Goal: Task Accomplishment & Management: Complete application form

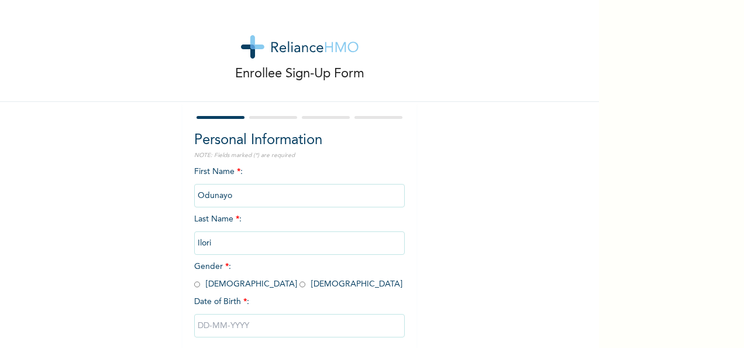
click at [197, 286] on span "Gender * : Male Female" at bounding box center [298, 275] width 208 height 26
click at [195, 286] on input "radio" at bounding box center [197, 284] width 6 height 11
radio input "true"
click at [211, 321] on input "text" at bounding box center [299, 325] width 211 height 23
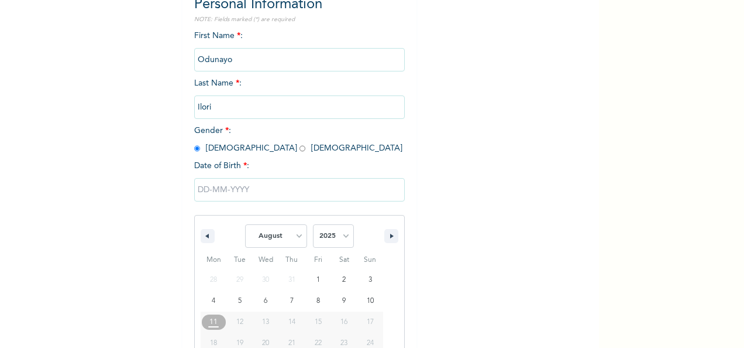
scroll to position [185, 0]
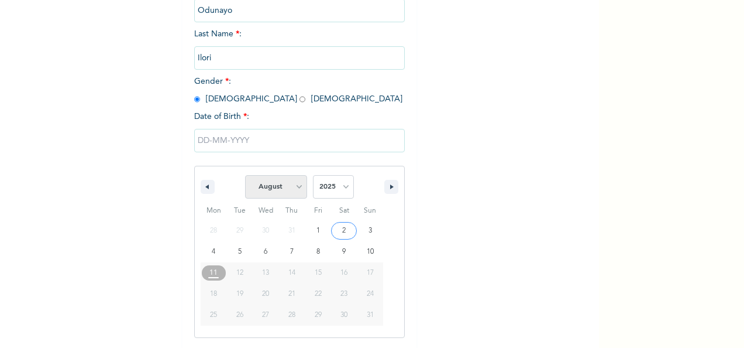
click at [298, 195] on select "January February March April May June July August September October November De…" at bounding box center [276, 186] width 62 height 23
click at [245, 176] on select "January February March April May June July August September October November De…" at bounding box center [276, 186] width 62 height 23
select select "7"
click at [333, 185] on select "2025 2024 2023 2022 2021 2020 2019 2018 2017 2016 2015 2014 2013 2012 2011 2010…" at bounding box center [333, 186] width 41 height 23
select select "2000"
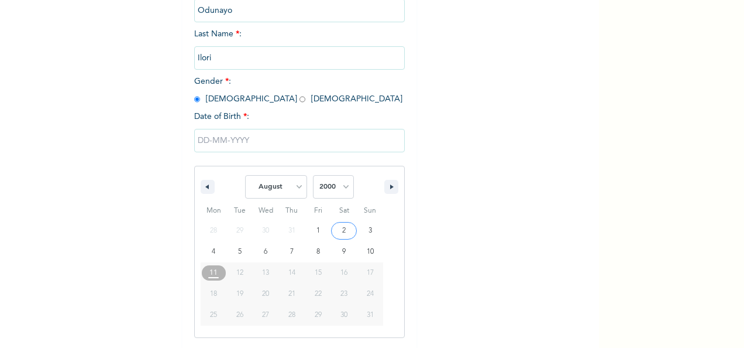
click at [313, 176] on select "2025 2024 2023 2022 2021 2020 2019 2018 2017 2016 2015 2014 2013 2012 2011 2010…" at bounding box center [333, 186] width 41 height 23
type input "08/16/2000"
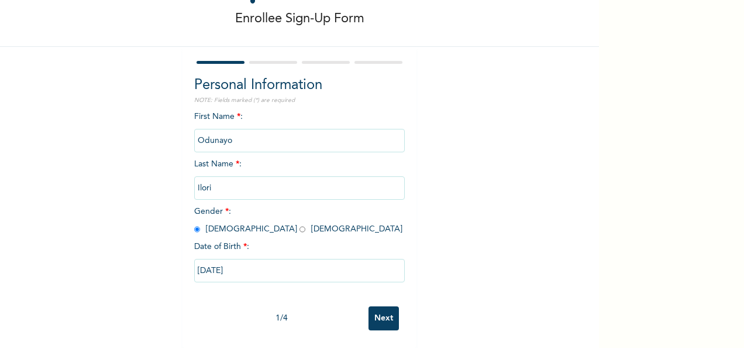
scroll to position [66, 0]
click at [380, 309] on input "Next" at bounding box center [384, 318] width 30 height 24
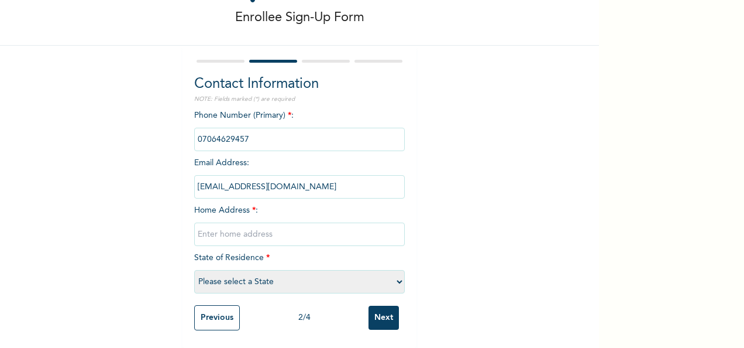
click at [225, 225] on input "text" at bounding box center [299, 233] width 211 height 23
click at [314, 270] on select "Please select a State Abia Abuja (FCT) Adamawa Akwa Ibom Anambra Bauchi Bayelsa…" at bounding box center [299, 281] width 211 height 23
click at [521, 192] on div "Enrollee Sign-Up Form Contact Information NOTE: Fields marked (*) are required …" at bounding box center [299, 146] width 599 height 404
click at [394, 277] on select "Please select a State Abia Abuja (FCT) Adamawa Akwa Ibom Anambra Bauchi Bayelsa…" at bounding box center [299, 281] width 211 height 23
select select "33"
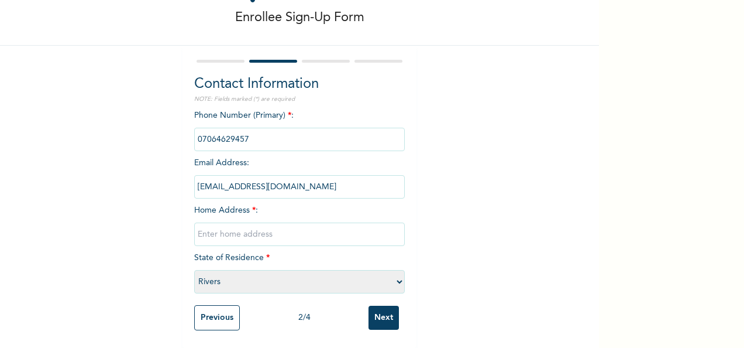
click at [194, 270] on select "Please select a State Abia Abuja (FCT) Adamawa Akwa Ibom Anambra Bauchi Bayelsa…" at bounding box center [299, 281] width 211 height 23
click at [453, 132] on div "Enrollee Sign-Up Form Contact Information NOTE: Fields marked (*) are required …" at bounding box center [299, 146] width 599 height 404
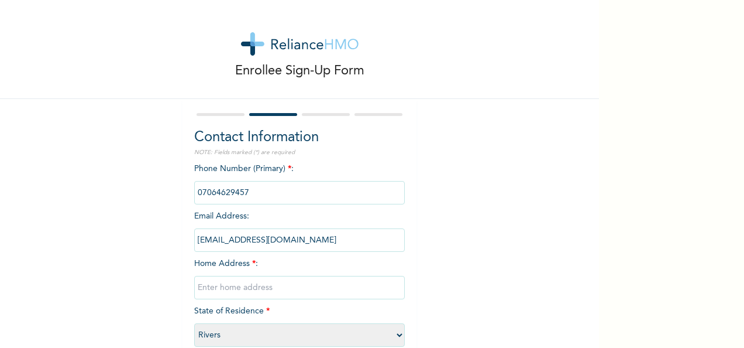
scroll to position [67, 0]
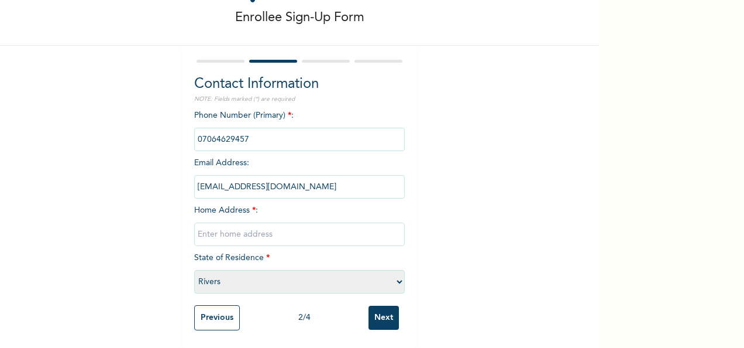
click at [224, 229] on input "text" at bounding box center [299, 233] width 211 height 23
click at [324, 228] on input "278 Chief Tony" at bounding box center [299, 233] width 211 height 23
type input "278 Chief Tony Chikwu street, Alcon road, PH"
click at [377, 314] on input "Next" at bounding box center [384, 318] width 30 height 24
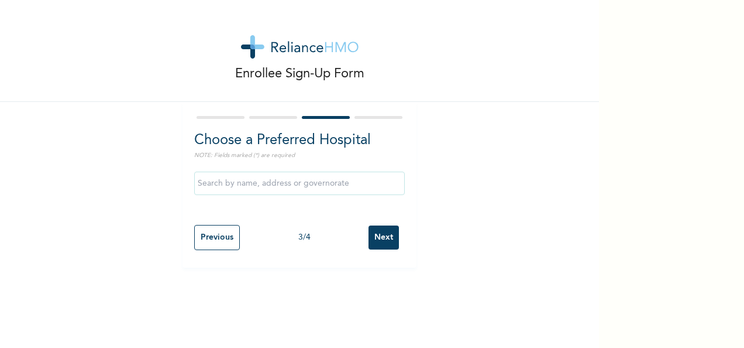
scroll to position [0, 0]
click at [329, 184] on input "text" at bounding box center [299, 182] width 211 height 23
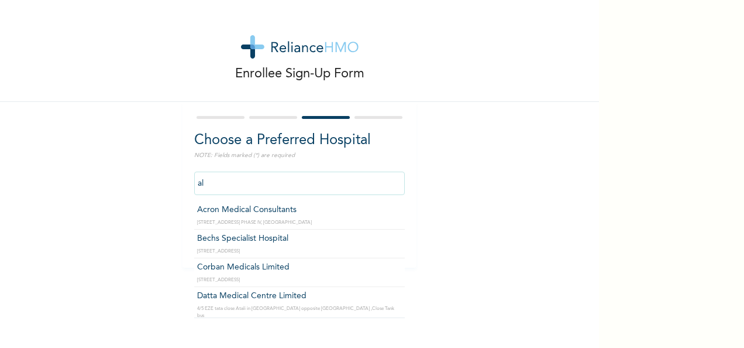
type input "a"
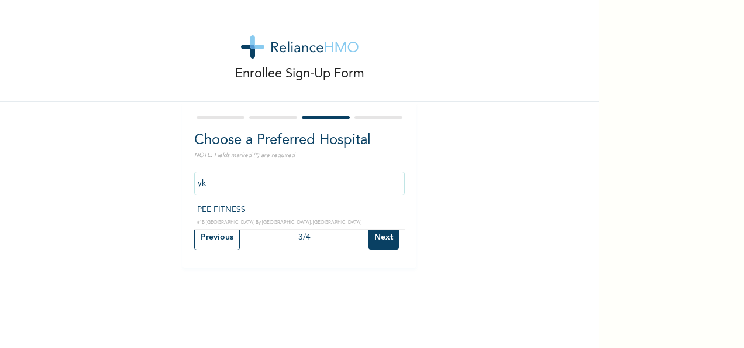
type input "y"
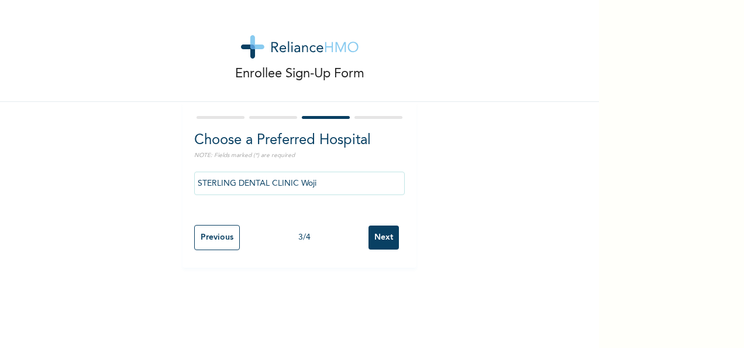
click at [338, 183] on input "STERLING DENTAL CLINIC Woji" at bounding box center [299, 182] width 211 height 23
drag, startPoint x: 338, startPoint y: 183, endPoint x: 179, endPoint y: 187, distance: 159.3
click at [183, 187] on div "Choose a Preferred Hospital NOTE: Fields marked (*) are required STERLING DENTA…" at bounding box center [300, 185] width 234 height 166
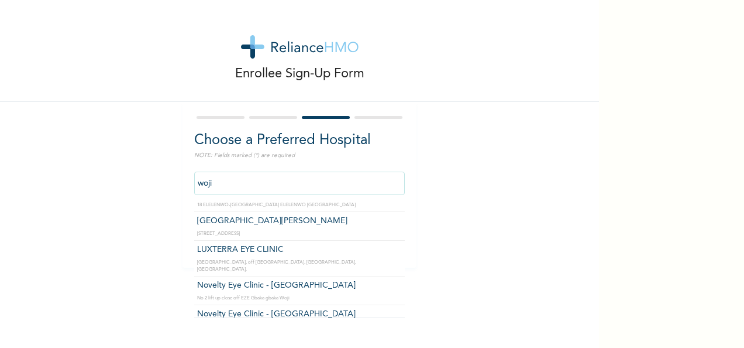
scroll to position [438, 0]
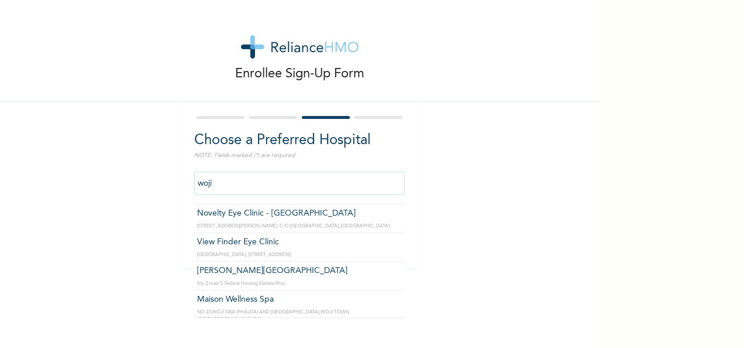
drag, startPoint x: 274, startPoint y: 177, endPoint x: 190, endPoint y: 181, distance: 83.8
click at [194, 181] on input "woji" at bounding box center [299, 182] width 211 height 23
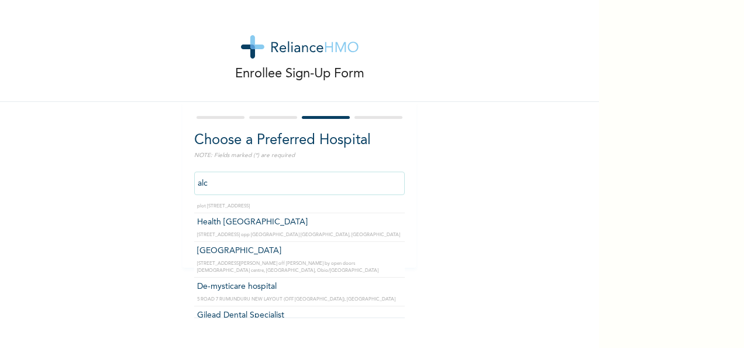
scroll to position [0, 0]
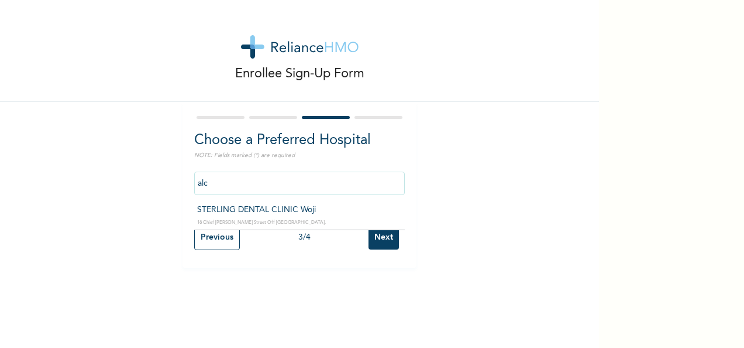
type input "STERLING DENTAL CLINIC Woji"
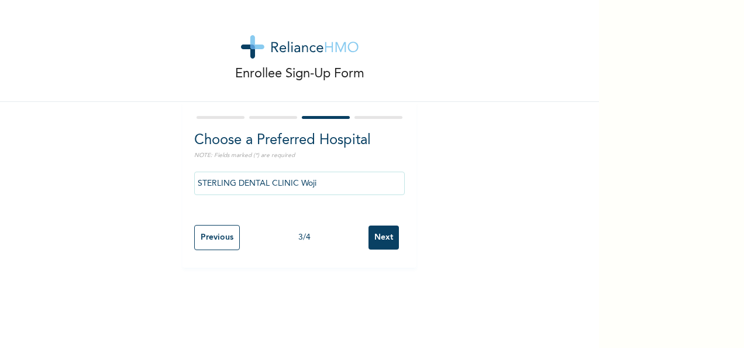
click at [373, 242] on input "Next" at bounding box center [384, 237] width 30 height 24
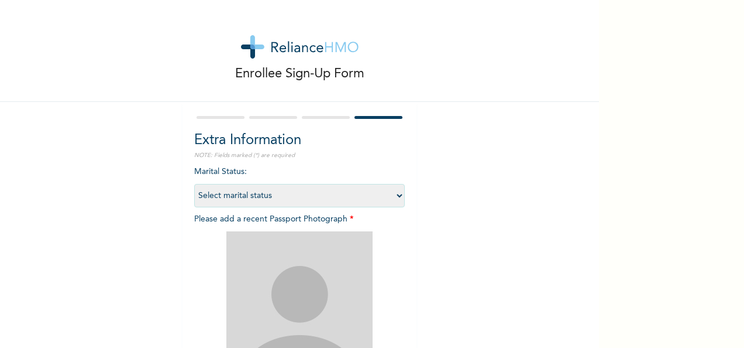
click at [398, 197] on select "Select marital status Single Married Divorced Widow/Widower" at bounding box center [299, 195] width 211 height 23
select select "1"
click at [194, 184] on select "Select marital status Single Married Divorced Widow/Widower" at bounding box center [299, 195] width 211 height 23
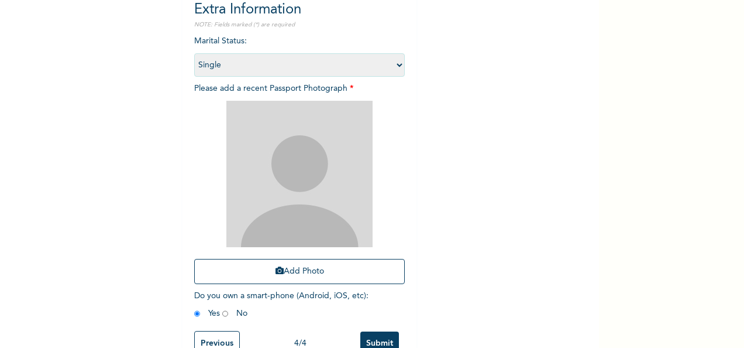
scroll to position [131, 0]
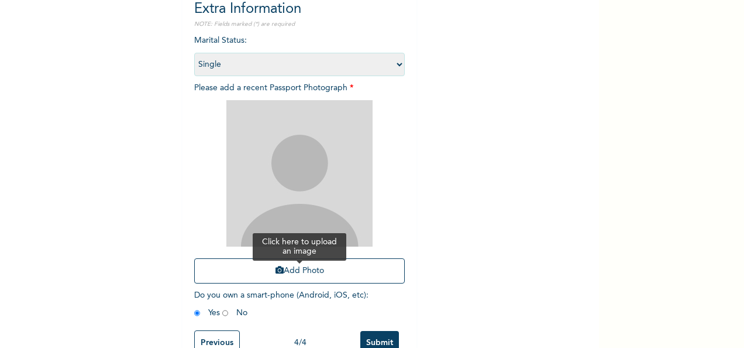
click at [279, 273] on button "Add Photo" at bounding box center [299, 270] width 211 height 25
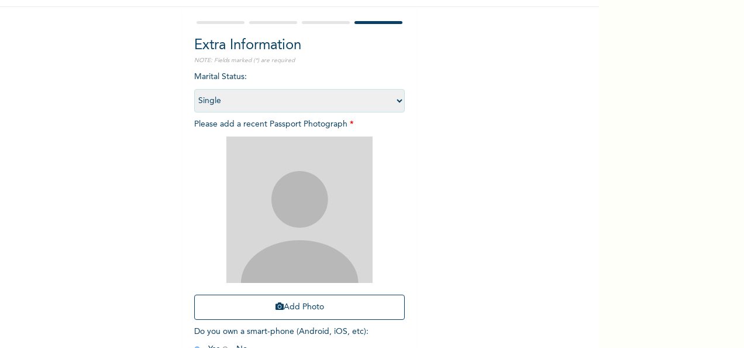
scroll to position [94, 0]
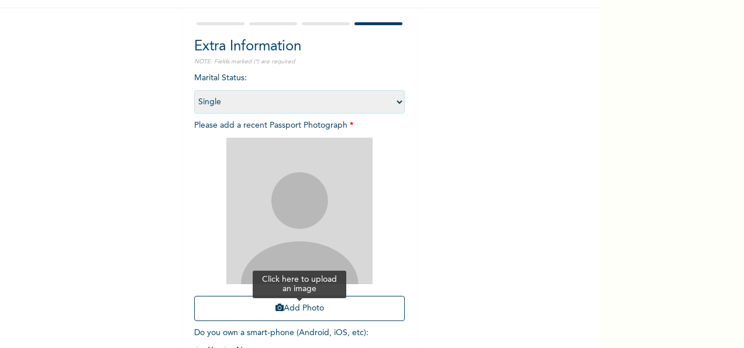
click at [287, 304] on button "Add Photo" at bounding box center [299, 308] width 211 height 25
click at [291, 309] on button "Add Photo" at bounding box center [299, 308] width 211 height 25
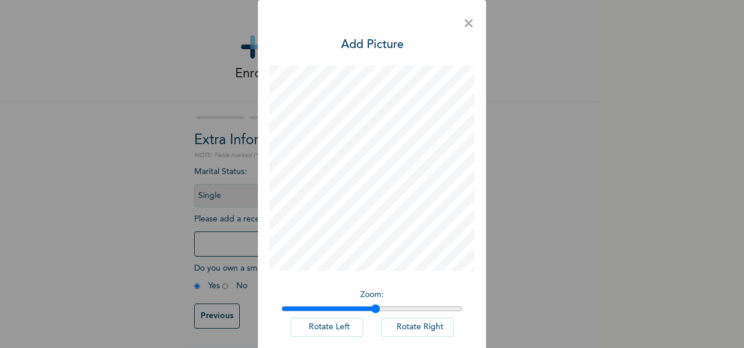
click at [370, 306] on input "range" at bounding box center [372, 308] width 181 height 9
drag, startPoint x: 370, startPoint y: 306, endPoint x: 205, endPoint y: 308, distance: 165.6
type input "1"
click at [282, 308] on input "range" at bounding box center [372, 308] width 181 height 9
click at [464, 26] on span "×" at bounding box center [469, 24] width 11 height 25
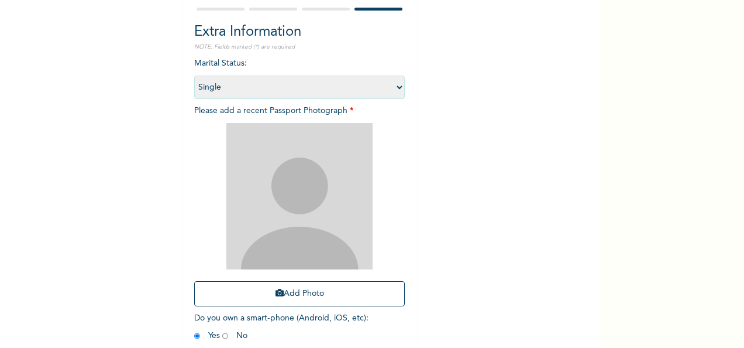
scroll to position [109, 0]
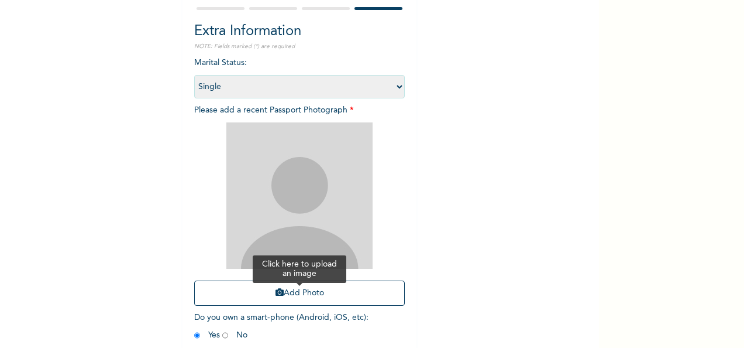
click at [295, 288] on button "Add Photo" at bounding box center [299, 292] width 211 height 25
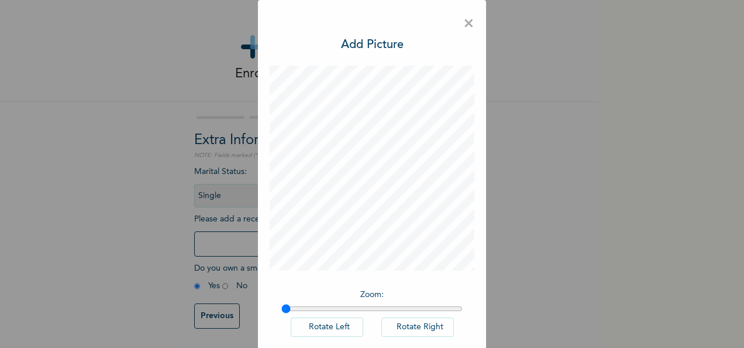
scroll to position [60, 0]
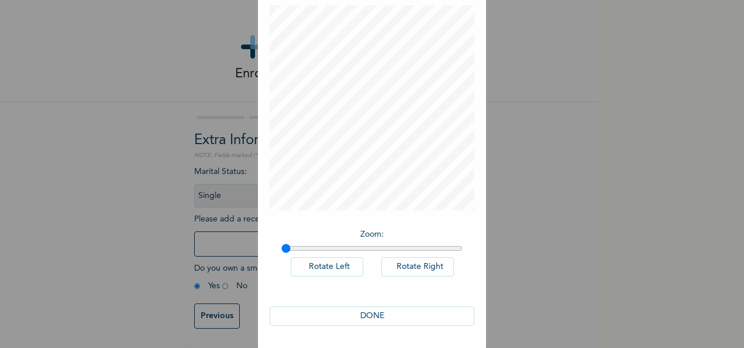
click at [392, 310] on button "DONE" at bounding box center [372, 315] width 205 height 19
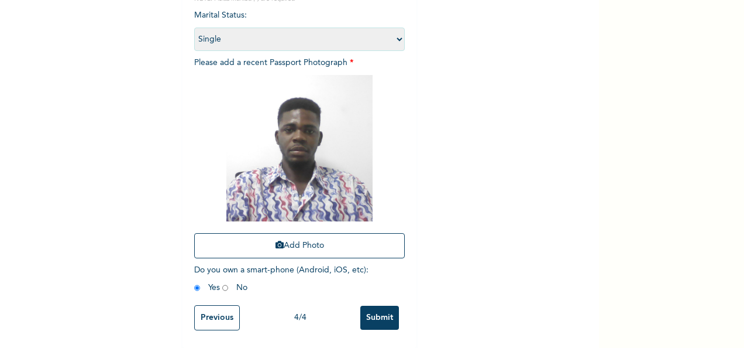
scroll to position [166, 0]
click at [379, 317] on input "Submit" at bounding box center [380, 318] width 39 height 24
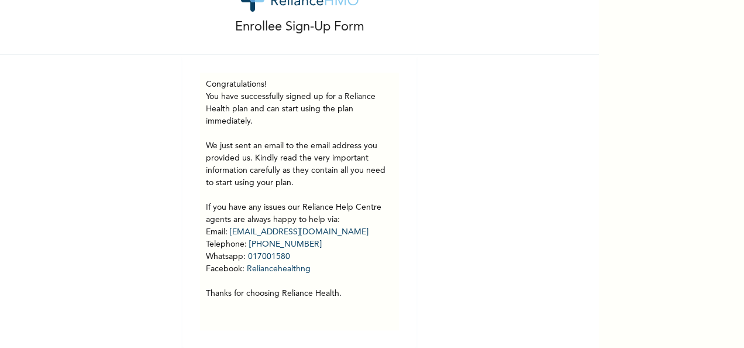
scroll to position [0, 0]
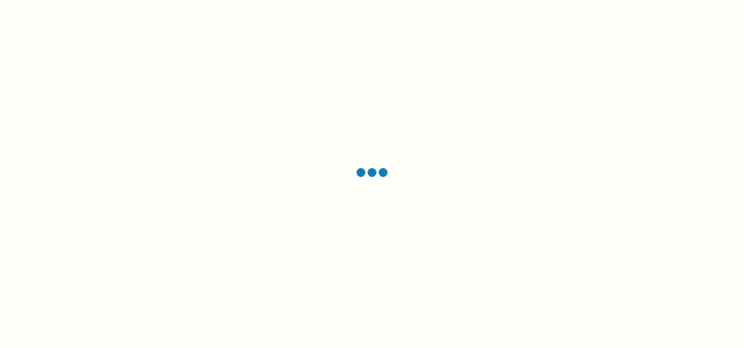
click at [473, 125] on div at bounding box center [372, 174] width 744 height 348
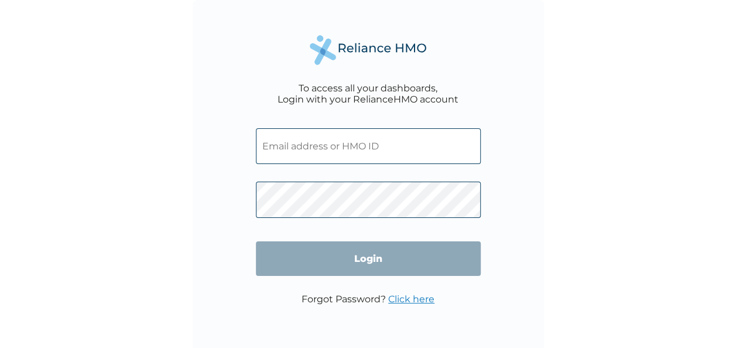
click at [418, 156] on input "text" at bounding box center [368, 146] width 225 height 36
paste input "VUL/10028/A"
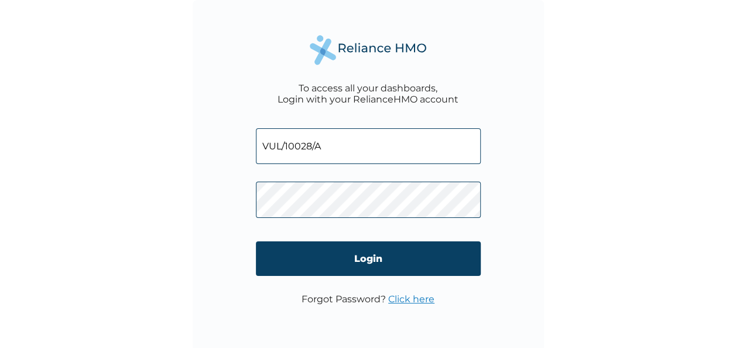
type input "VUL/10028/A"
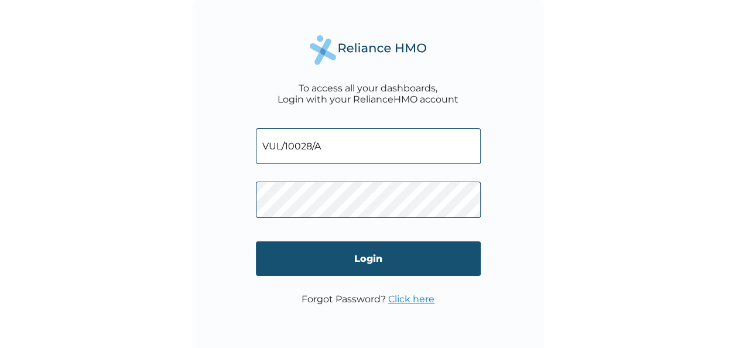
click at [399, 262] on input "Login" at bounding box center [368, 258] width 225 height 35
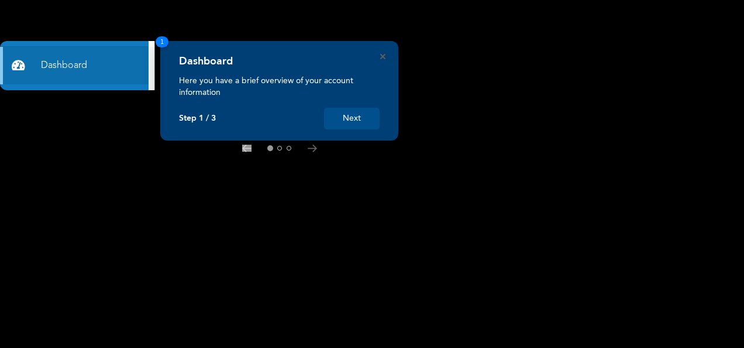
click at [362, 114] on button "Next" at bounding box center [352, 119] width 56 height 22
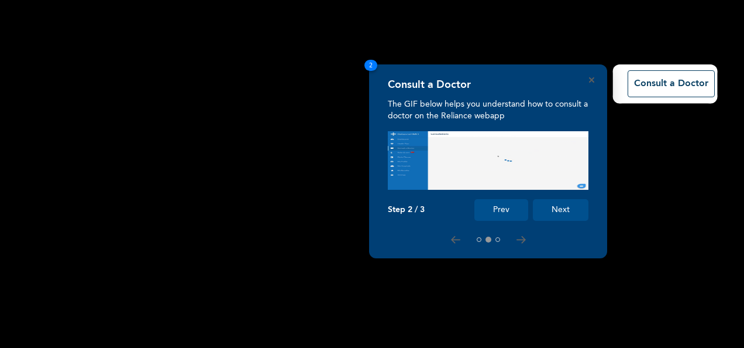
click at [564, 207] on button "Next" at bounding box center [561, 210] width 56 height 22
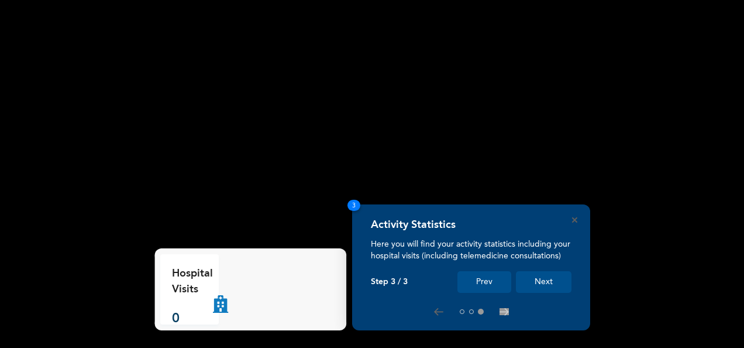
click at [544, 283] on button "Next" at bounding box center [544, 282] width 56 height 22
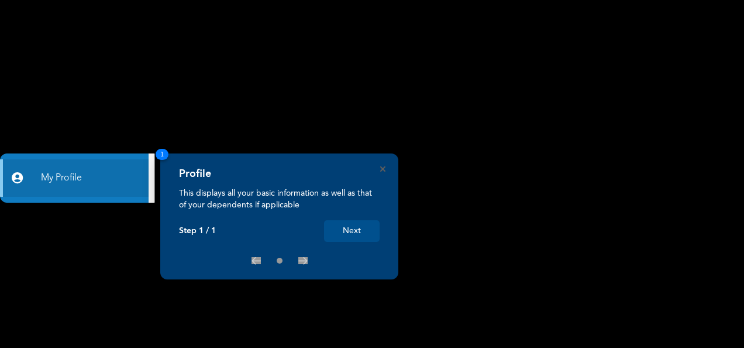
click at [351, 228] on button "Next" at bounding box center [352, 231] width 56 height 22
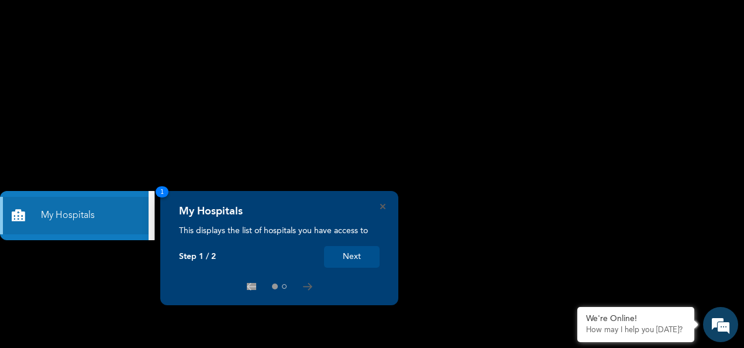
click at [351, 255] on button "Next" at bounding box center [352, 257] width 56 height 22
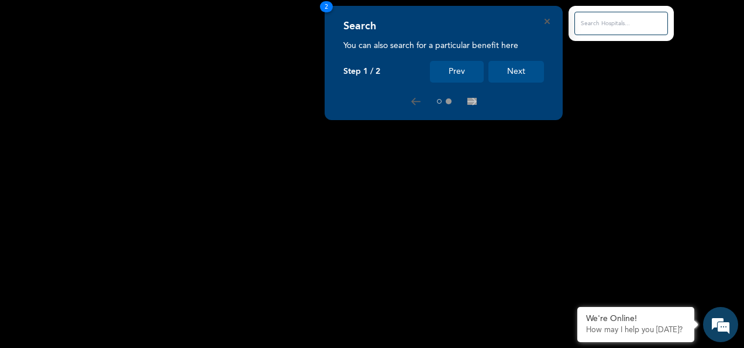
click at [520, 76] on button "Next" at bounding box center [517, 72] width 56 height 22
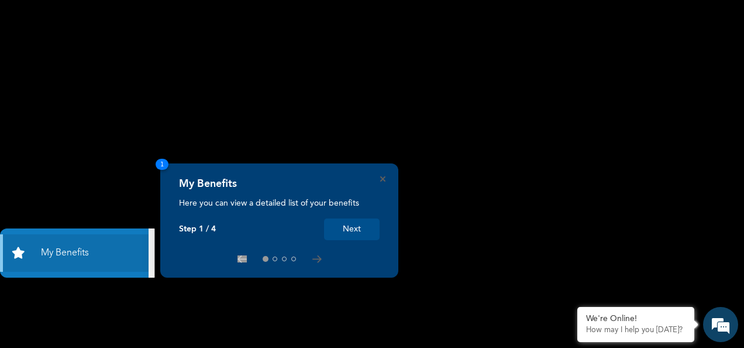
click at [358, 222] on button "Next" at bounding box center [352, 229] width 56 height 22
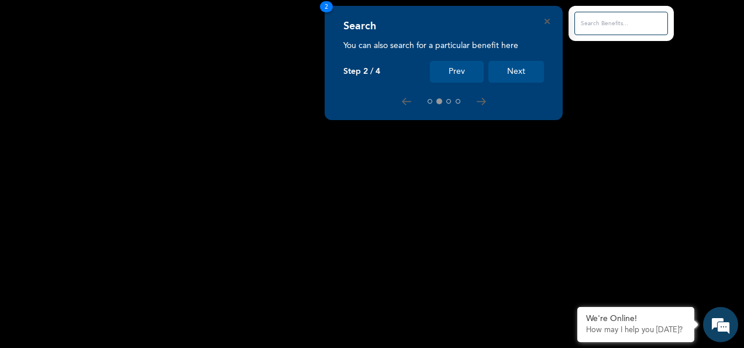
click at [513, 71] on button "Next" at bounding box center [517, 72] width 56 height 22
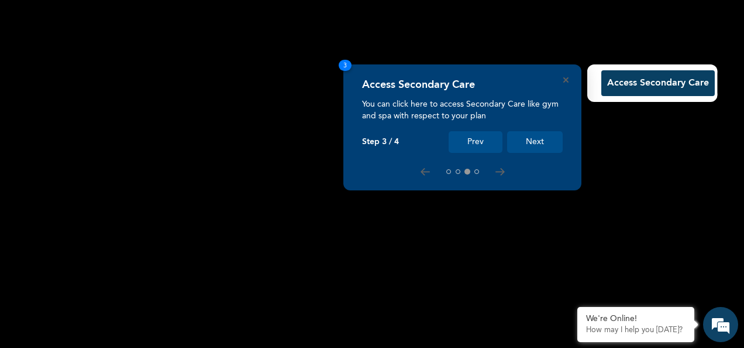
click at [535, 151] on button "Next" at bounding box center [535, 142] width 56 height 22
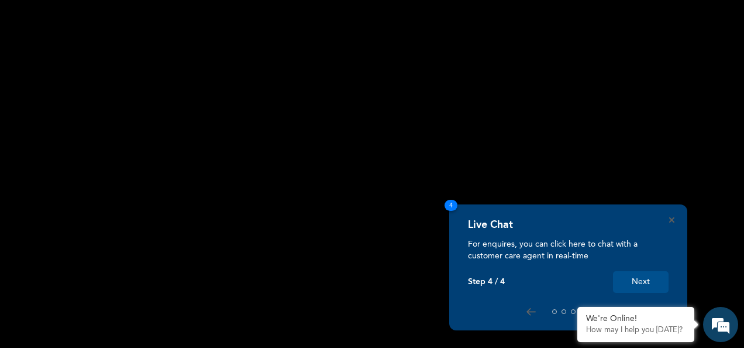
click at [636, 284] on button "Next" at bounding box center [641, 282] width 56 height 22
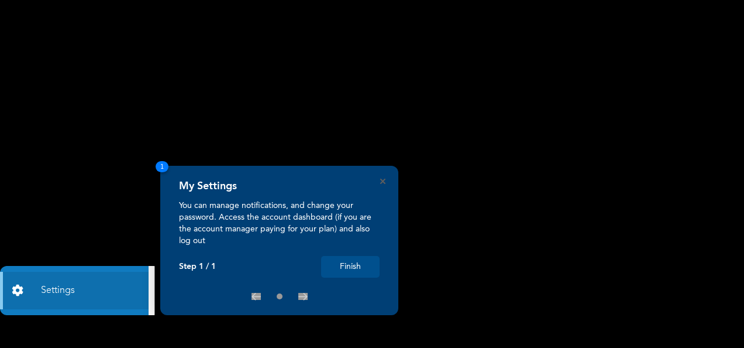
click at [361, 263] on button "Finish" at bounding box center [350, 267] width 59 height 22
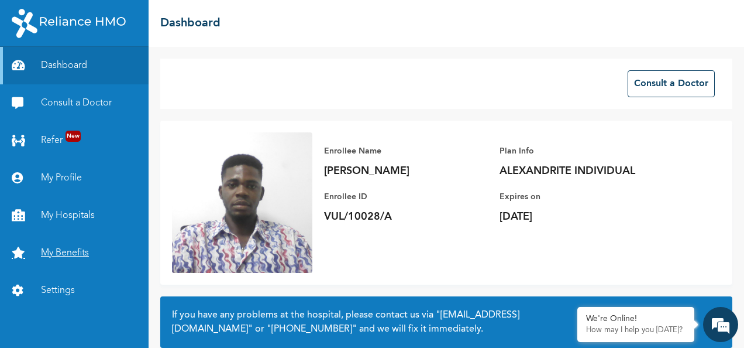
click at [66, 246] on link "My Benefits" at bounding box center [74, 252] width 149 height 37
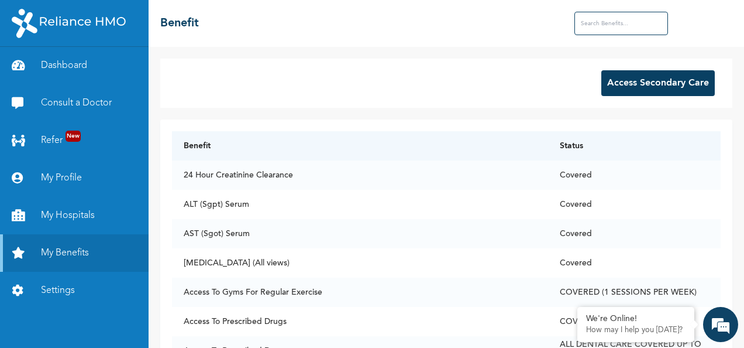
click at [461, 115] on div "Access Secondary Care Benefit Status 24 Hour Creatinine Clearance Covered ALT (…" at bounding box center [447, 197] width 596 height 301
click at [632, 90] on button "Access Secondary Care" at bounding box center [659, 83] width 114 height 26
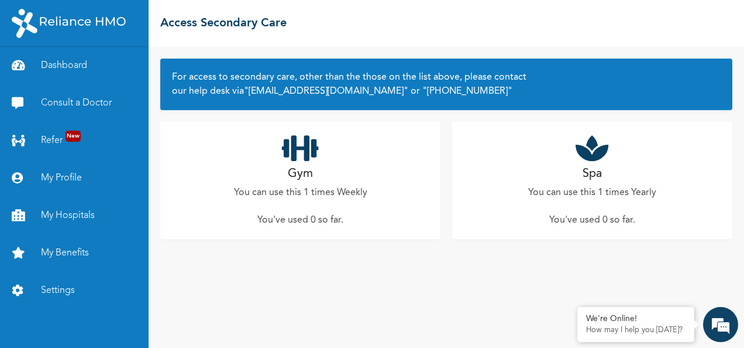
click at [554, 188] on p "You can use this 1 times Yearly" at bounding box center [592, 193] width 128 height 14
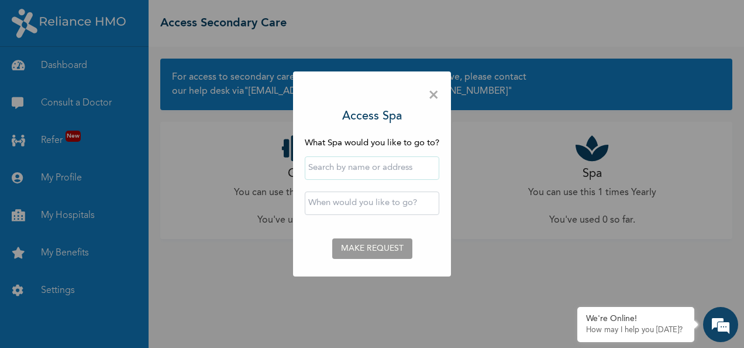
click at [438, 97] on span "×" at bounding box center [433, 95] width 11 height 25
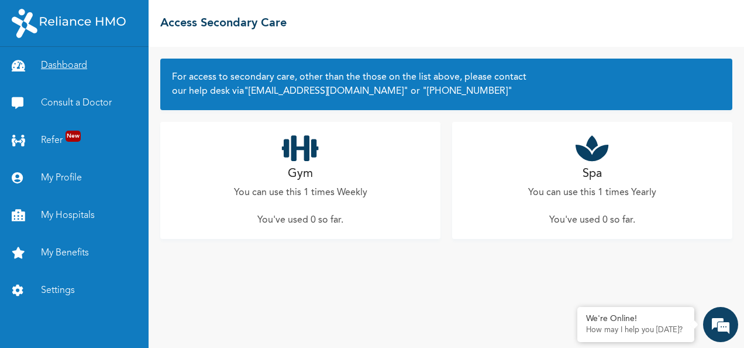
click at [75, 64] on link "Dashboard" at bounding box center [74, 65] width 149 height 37
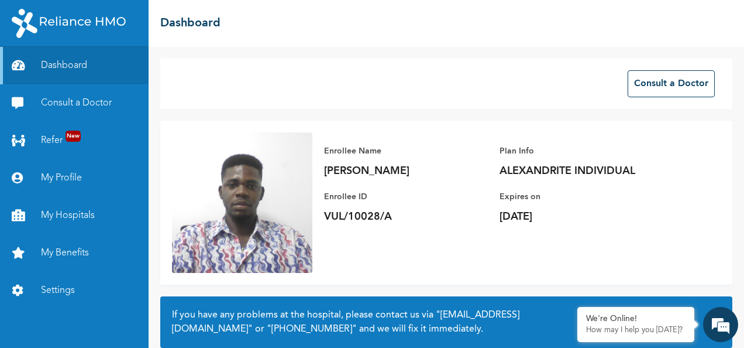
scroll to position [105, 0]
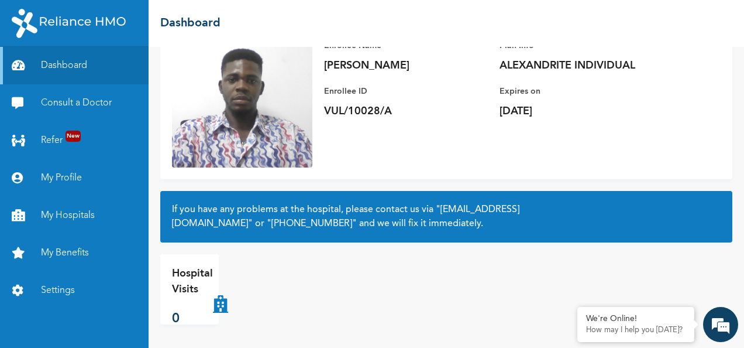
click at [346, 215] on h2 "If you have any problems at the hospital, please contact us via "[EMAIL_ADDRESS…" at bounding box center [446, 217] width 549 height 28
click at [90, 105] on link "Consult a Doctor" at bounding box center [74, 102] width 149 height 37
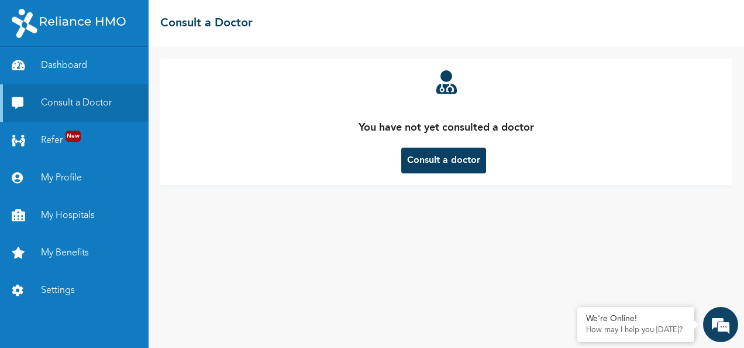
click at [454, 160] on button "Consult a doctor" at bounding box center [443, 160] width 85 height 26
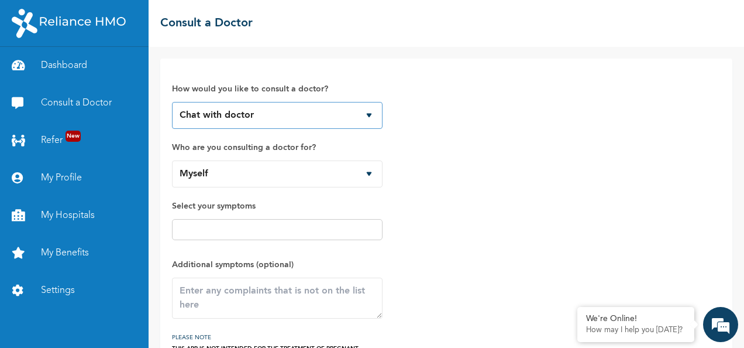
click at [358, 121] on select "Chat with doctor Phone Call" at bounding box center [277, 115] width 211 height 27
click at [423, 128] on div "How would you like to consult a doctor? Chat with doctor Phone Call Who are you…" at bounding box center [446, 215] width 549 height 290
click at [359, 109] on select "Chat with doctor Phone Call" at bounding box center [277, 115] width 211 height 27
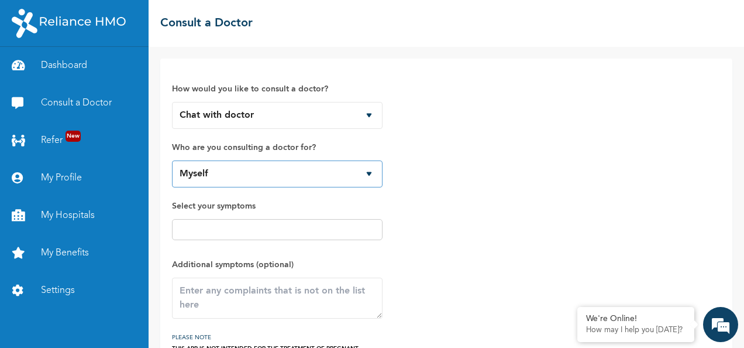
click at [302, 176] on select "Myself" at bounding box center [277, 173] width 211 height 27
click at [409, 143] on div "How would you like to consult a doctor? Chat with doctor Phone Call Who are you…" at bounding box center [446, 215] width 549 height 290
click at [67, 183] on link "My Profile" at bounding box center [74, 177] width 149 height 37
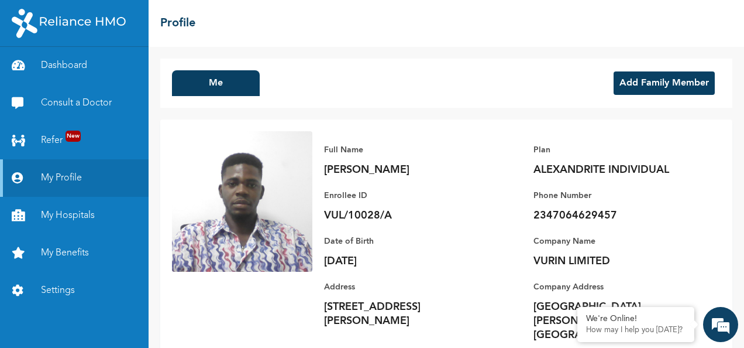
scroll to position [27, 0]
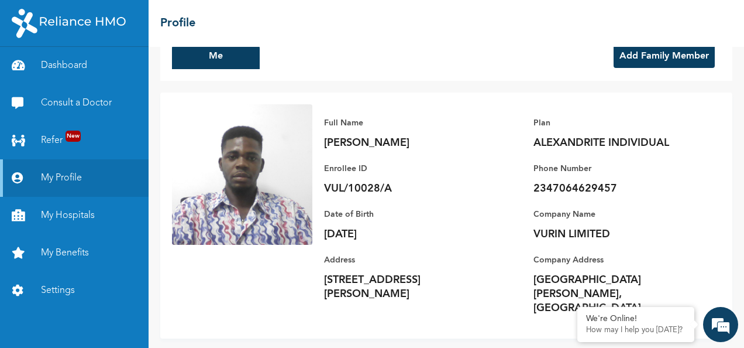
click at [356, 234] on p "[DATE]" at bounding box center [406, 234] width 164 height 14
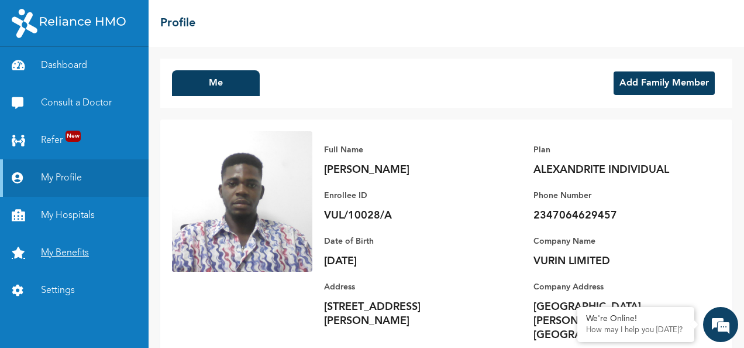
click at [100, 253] on link "My Benefits" at bounding box center [74, 252] width 149 height 37
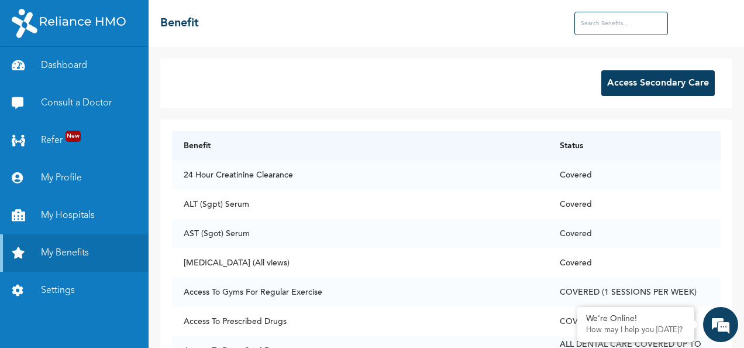
click at [376, 40] on div "☰ Benefit" at bounding box center [447, 23] width 596 height 47
click at [387, 75] on div "Access Secondary Care" at bounding box center [446, 83] width 572 height 49
click at [609, 86] on button "Access Secondary Care" at bounding box center [659, 83] width 114 height 26
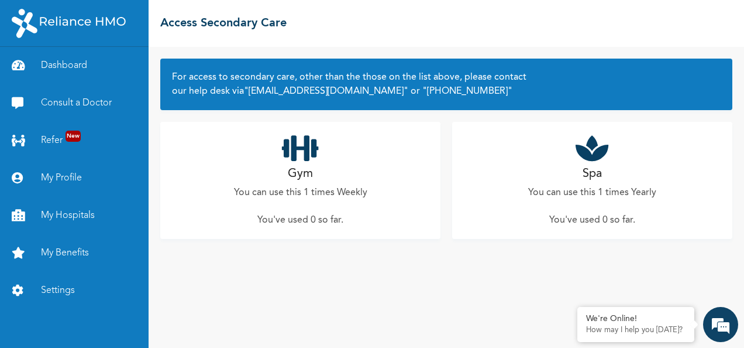
click at [301, 147] on icon at bounding box center [300, 147] width 37 height 29
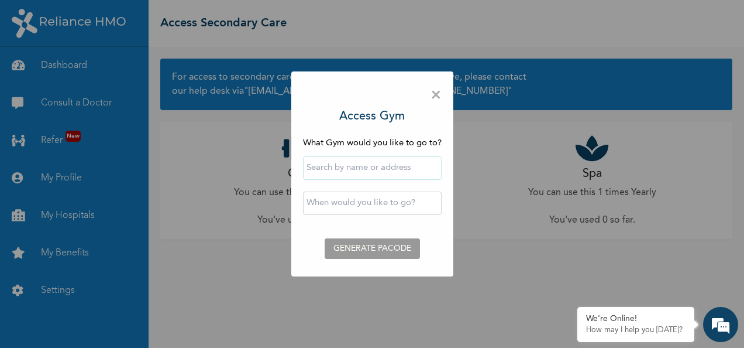
click at [394, 166] on input "text" at bounding box center [372, 167] width 139 height 23
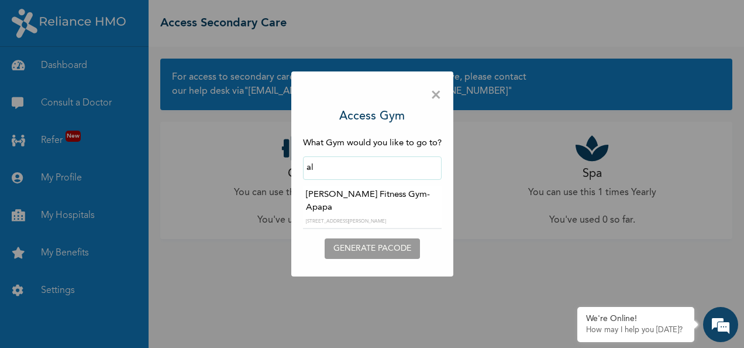
type input "a"
type input "PEE FITNESS"
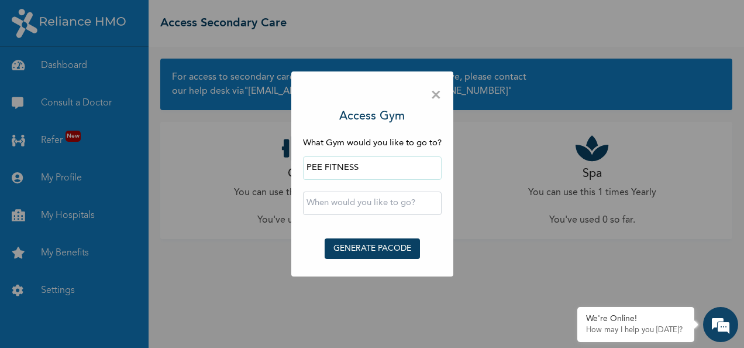
click at [382, 207] on input "text" at bounding box center [372, 202] width 139 height 23
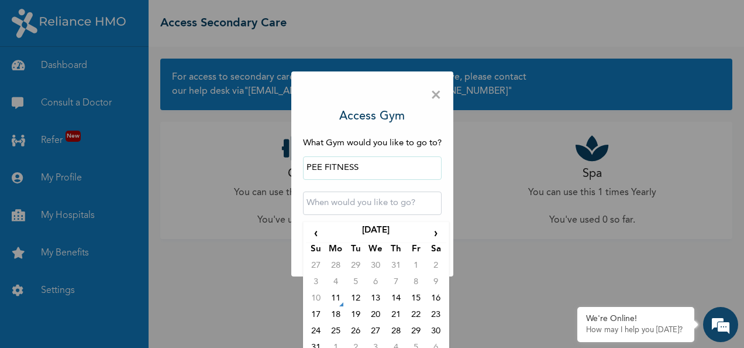
click at [427, 104] on div "× Access Gym What Gym would you like to go to? PEE FITNESS ‹ [DATE] › Su Mo Tu …" at bounding box center [372, 173] width 162 height 205
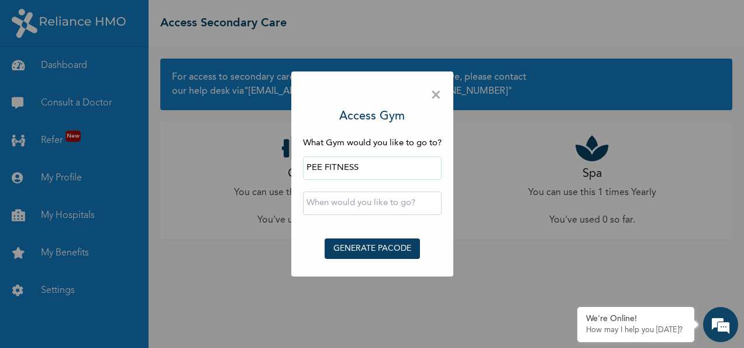
click at [437, 95] on span "×" at bounding box center [436, 95] width 11 height 25
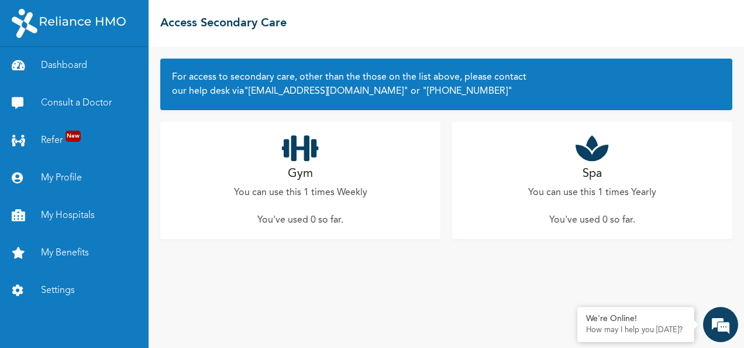
click at [589, 162] on icon at bounding box center [592, 147] width 33 height 29
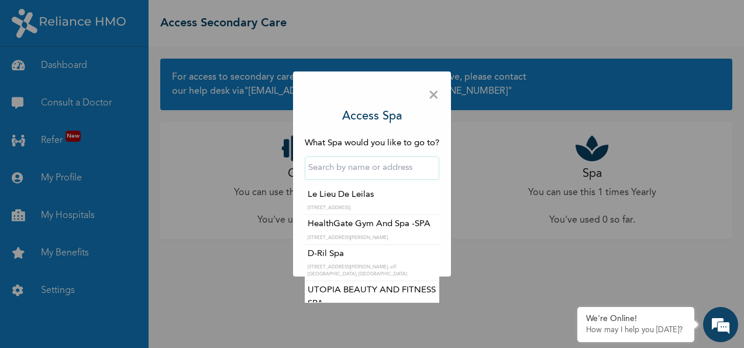
click at [358, 170] on input "text" at bounding box center [372, 167] width 135 height 23
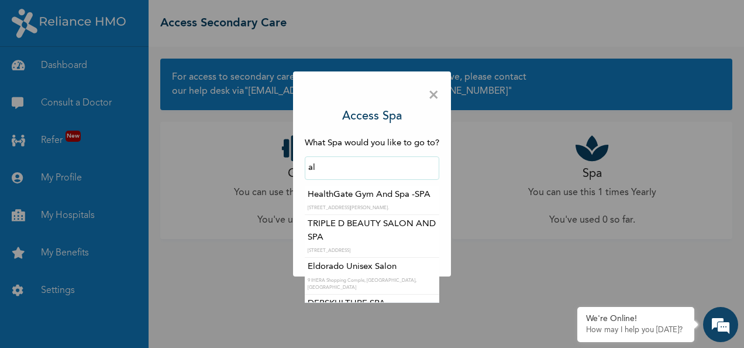
type input "a"
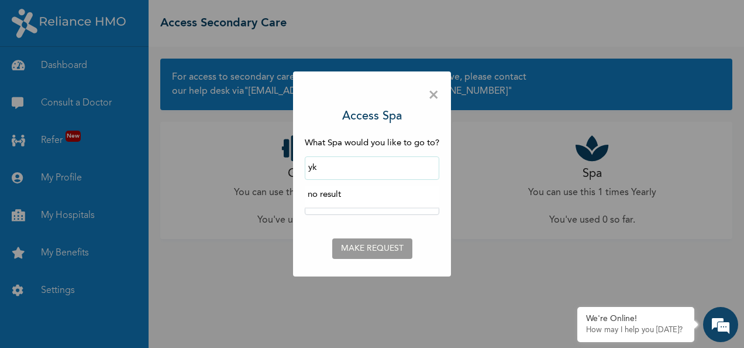
type input "y"
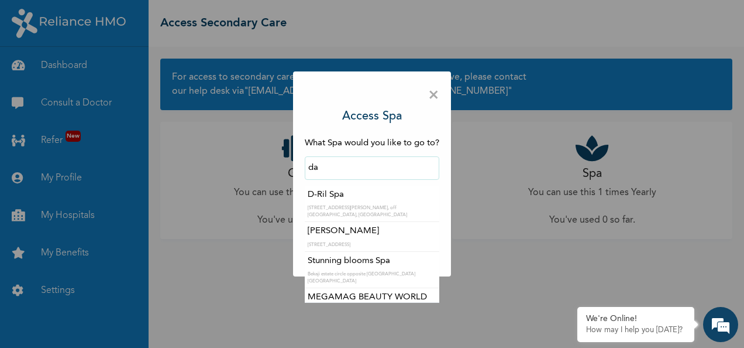
type input "d"
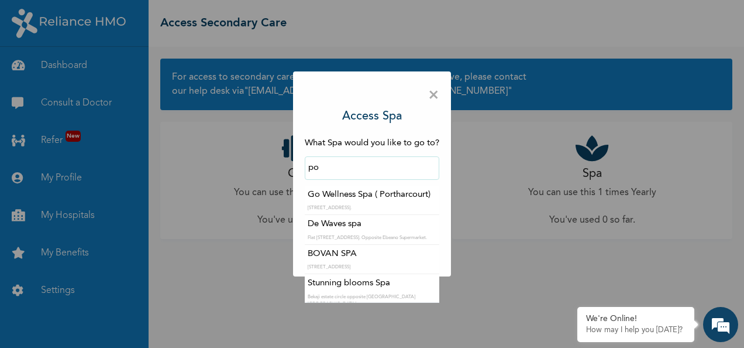
type input "p"
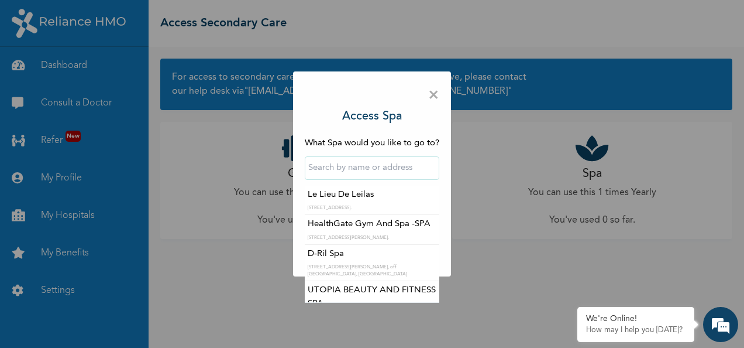
click at [481, 193] on div "× Access Spa What Spa would you like to go to? Le Lieu De Leilas [STREET_ADDRES…" at bounding box center [372, 174] width 744 height 348
click at [389, 167] on input "text" at bounding box center [372, 167] width 135 height 23
click at [478, 177] on div "× Access Spa What Spa would you like to go to? Le Lieu De Leilas [STREET_ADDRES…" at bounding box center [372, 174] width 744 height 348
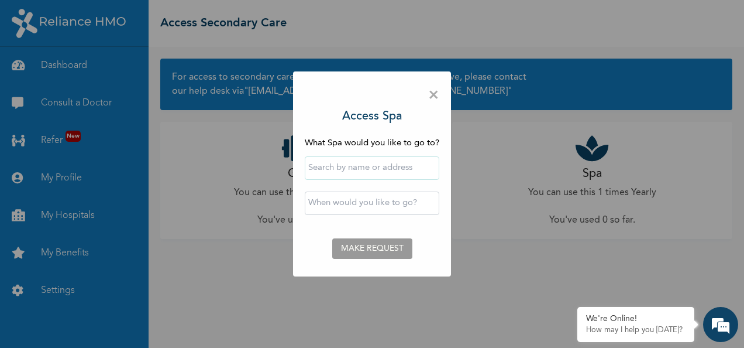
click at [435, 100] on span "×" at bounding box center [433, 95] width 11 height 25
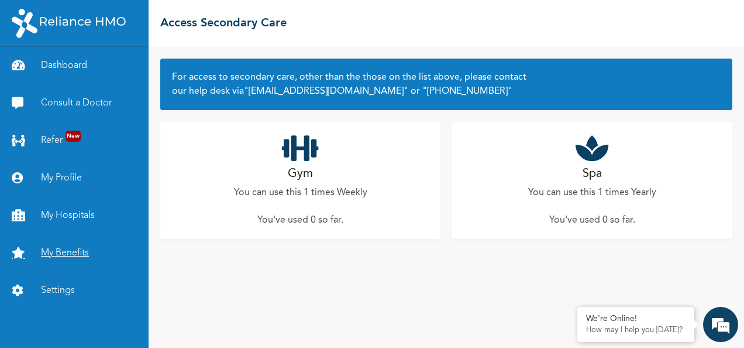
click at [74, 247] on link "My Benefits" at bounding box center [74, 252] width 149 height 37
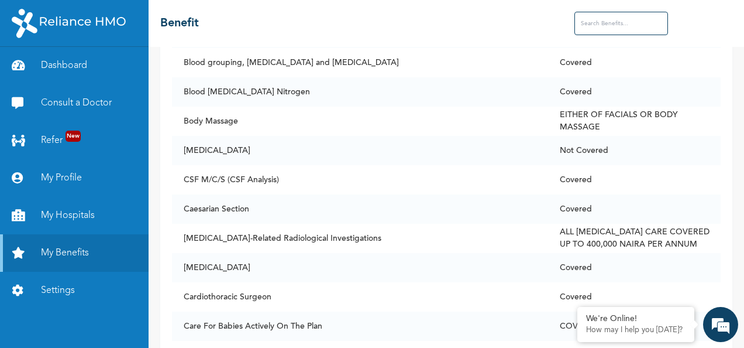
scroll to position [1094, 0]
drag, startPoint x: 239, startPoint y: 198, endPoint x: 465, endPoint y: 195, distance: 225.9
click at [465, 195] on td "Caesarian Section" at bounding box center [360, 207] width 376 height 29
drag, startPoint x: 465, startPoint y: 195, endPoint x: 421, endPoint y: 204, distance: 44.1
click at [421, 204] on td "Caesarian Section" at bounding box center [360, 207] width 376 height 29
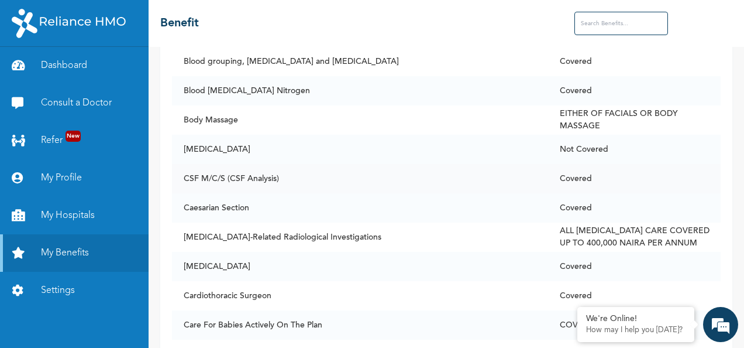
drag, startPoint x: 421, startPoint y: 204, endPoint x: 290, endPoint y: 185, distance: 133.0
click at [290, 185] on td "CSF M/C/S (CSF Analysis)" at bounding box center [360, 178] width 376 height 29
click at [581, 229] on td "ALL [MEDICAL_DATA] CARE COVERED UP TO 400,000 NAIRA PER ANNUM" at bounding box center [634, 236] width 173 height 29
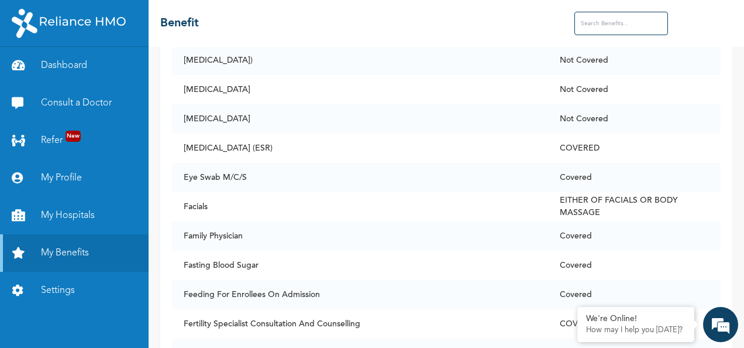
scroll to position [2594, 0]
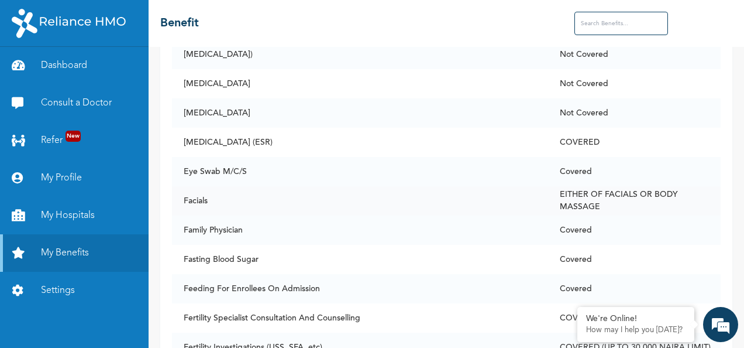
click at [497, 188] on td "Facials" at bounding box center [360, 200] width 376 height 29
click at [198, 189] on td "Facials" at bounding box center [360, 200] width 376 height 29
click at [635, 188] on td "EITHER OF FACIALS OR BODY MASSAGE" at bounding box center [634, 200] width 173 height 29
click at [629, 188] on td "EITHER OF FACIALS OR BODY MASSAGE" at bounding box center [634, 200] width 173 height 29
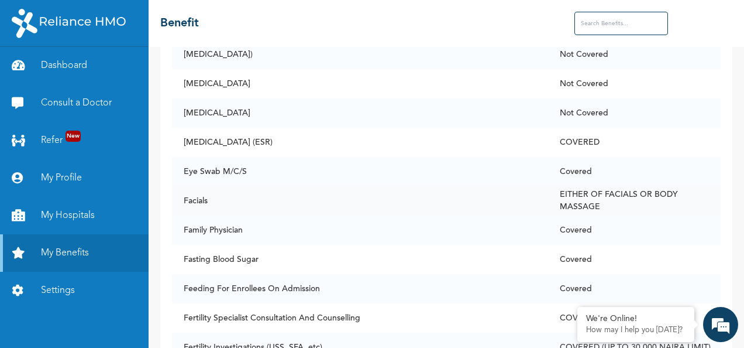
click at [629, 188] on td "EITHER OF FACIALS OR BODY MASSAGE" at bounding box center [634, 200] width 173 height 29
drag, startPoint x: 629, startPoint y: 188, endPoint x: 579, endPoint y: 198, distance: 50.2
click at [579, 198] on td "EITHER OF FACIALS OR BODY MASSAGE" at bounding box center [634, 200] width 173 height 29
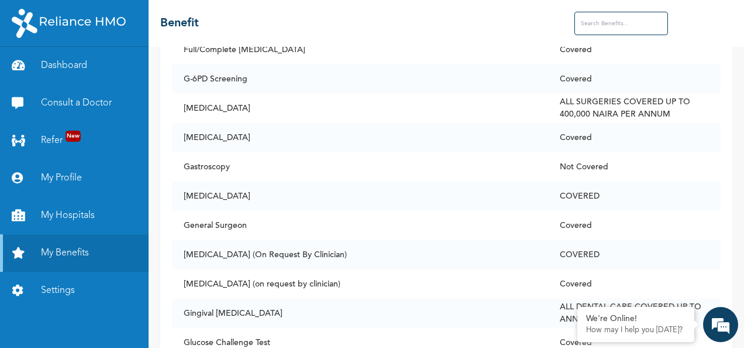
scroll to position [3098, 0]
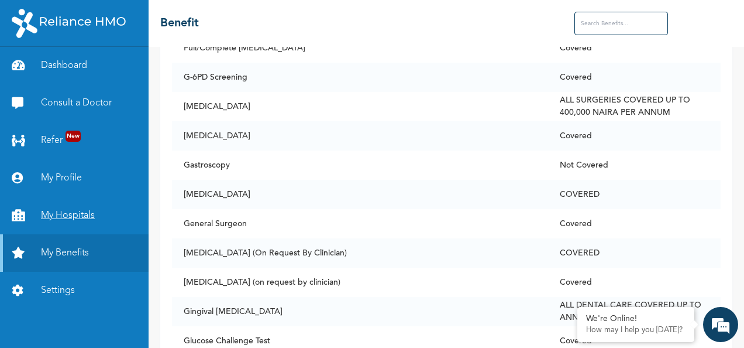
click at [54, 220] on link "My Hospitals" at bounding box center [74, 215] width 149 height 37
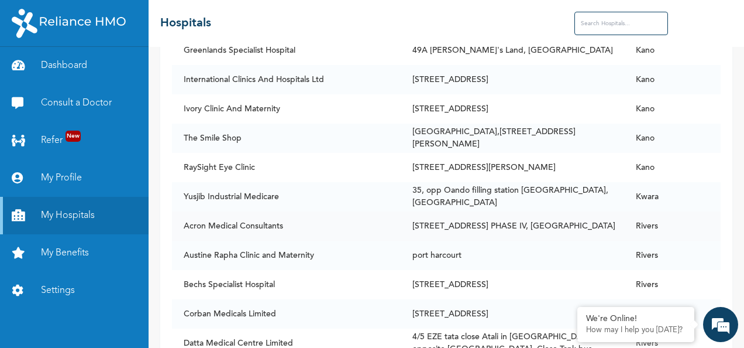
scroll to position [7682, 0]
